Goal: Task Accomplishment & Management: Manage account settings

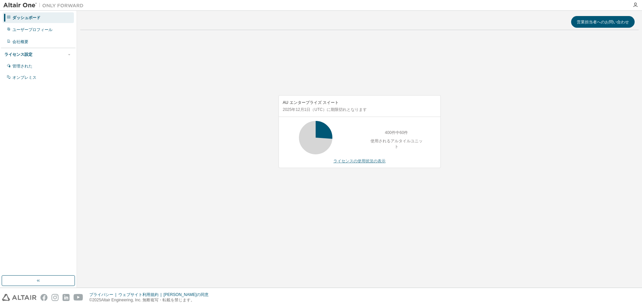
click at [357, 159] on font "ライセンスの使用状況の表示" at bounding box center [359, 161] width 52 height 5
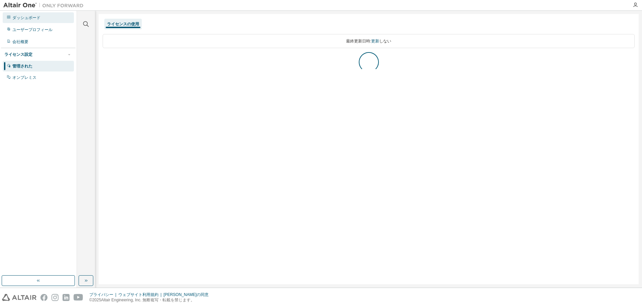
click at [24, 18] on font "ダッシュボード" at bounding box center [26, 17] width 28 height 5
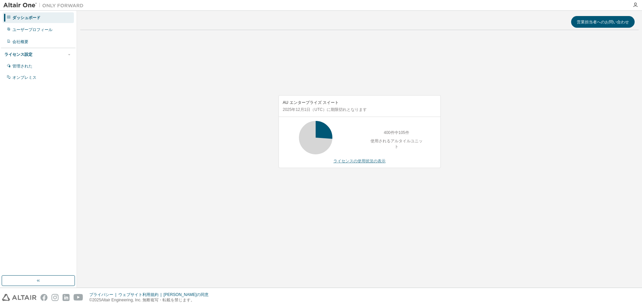
click at [341, 163] on font "ライセンスの使用状況の表示" at bounding box center [359, 161] width 52 height 5
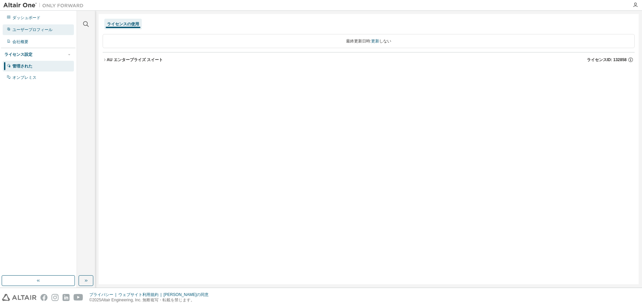
click at [46, 33] on div "ユーザープロフィール" at bounding box center [38, 29] width 71 height 11
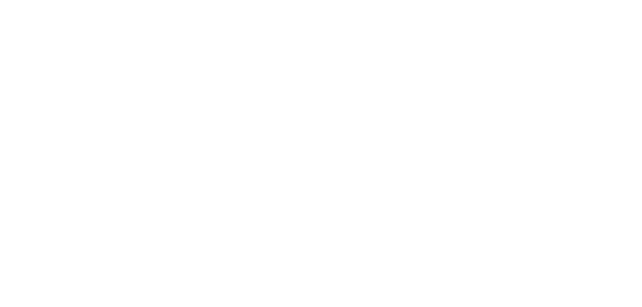
click at [50, 21] on div at bounding box center [321, 153] width 642 height 307
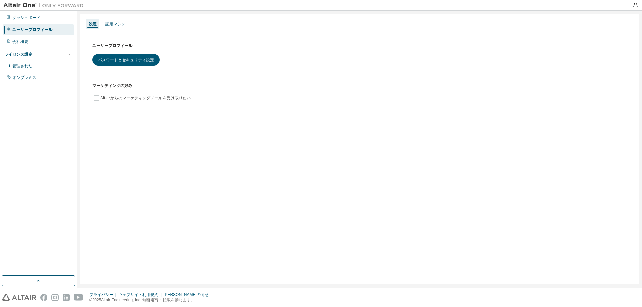
click at [55, 26] on div "ユーザープロフィール" at bounding box center [38, 29] width 71 height 11
click at [49, 42] on div "会社概要" at bounding box center [38, 41] width 71 height 11
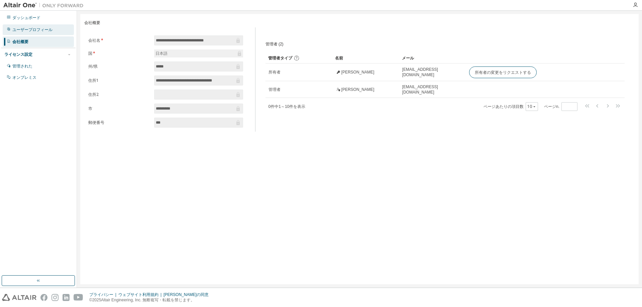
click at [53, 32] on div "ユーザープロフィール" at bounding box center [38, 29] width 71 height 11
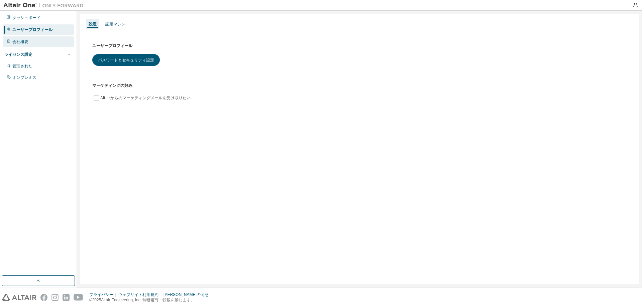
click at [45, 45] on div "会社概要" at bounding box center [38, 41] width 71 height 11
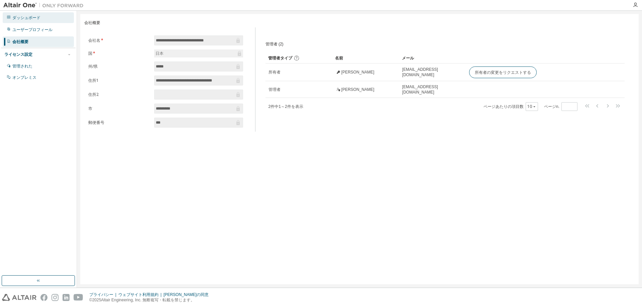
click at [43, 22] on div "ダッシュボード" at bounding box center [38, 17] width 71 height 11
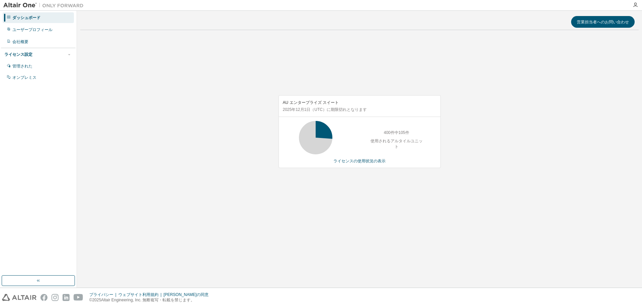
click at [342, 157] on div "AU エンタープライズ スイート [DATE] （UTC） に期限切れとなります 400件中105件 使用されるアルタイルユニット ライセンスの使用状況の表示" at bounding box center [360, 131] width 162 height 73
click at [344, 162] on font "ライセンスの使用状況の表示" at bounding box center [359, 161] width 52 height 5
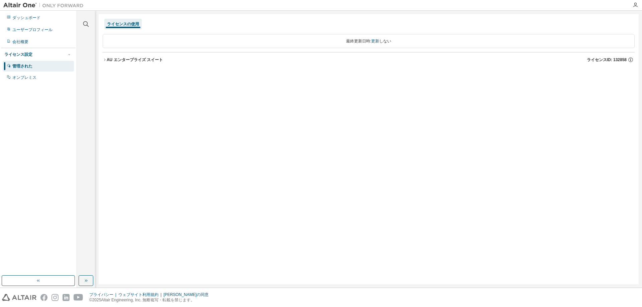
click at [106, 61] on icon "button" at bounding box center [105, 60] width 4 height 4
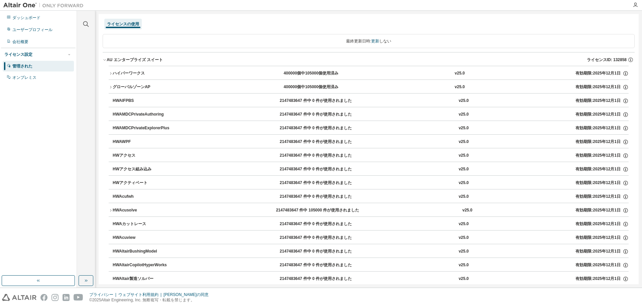
click at [110, 75] on icon "button" at bounding box center [111, 74] width 4 height 4
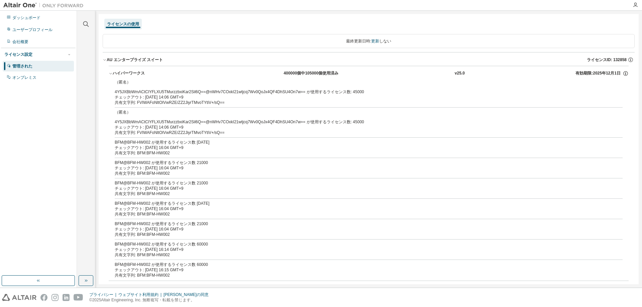
click at [110, 75] on icon "button" at bounding box center [111, 74] width 4 height 4
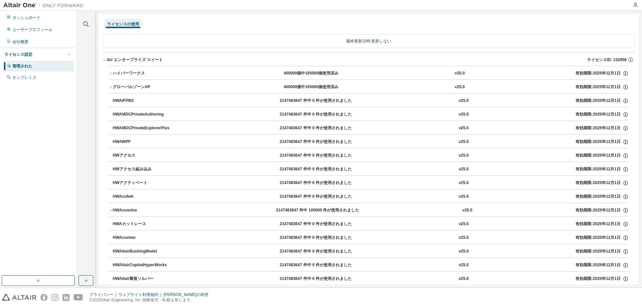
click at [109, 86] on icon "button" at bounding box center [111, 87] width 4 height 4
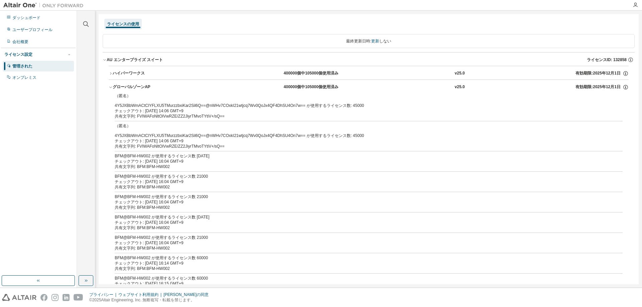
click at [109, 88] on icon "button" at bounding box center [111, 87] width 4 height 4
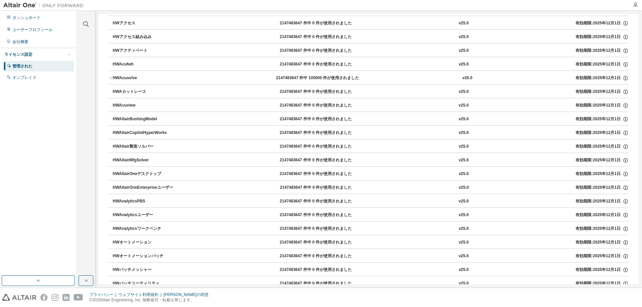
scroll to position [167, 0]
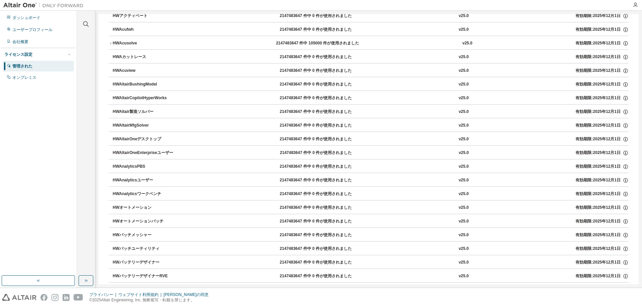
click at [111, 43] on icon "button" at bounding box center [111, 43] width 4 height 4
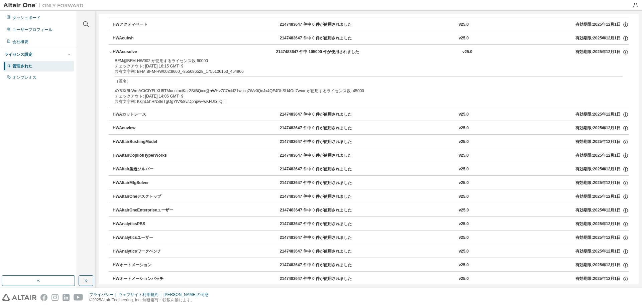
scroll to position [0, 0]
